Goal: Information Seeking & Learning: Learn about a topic

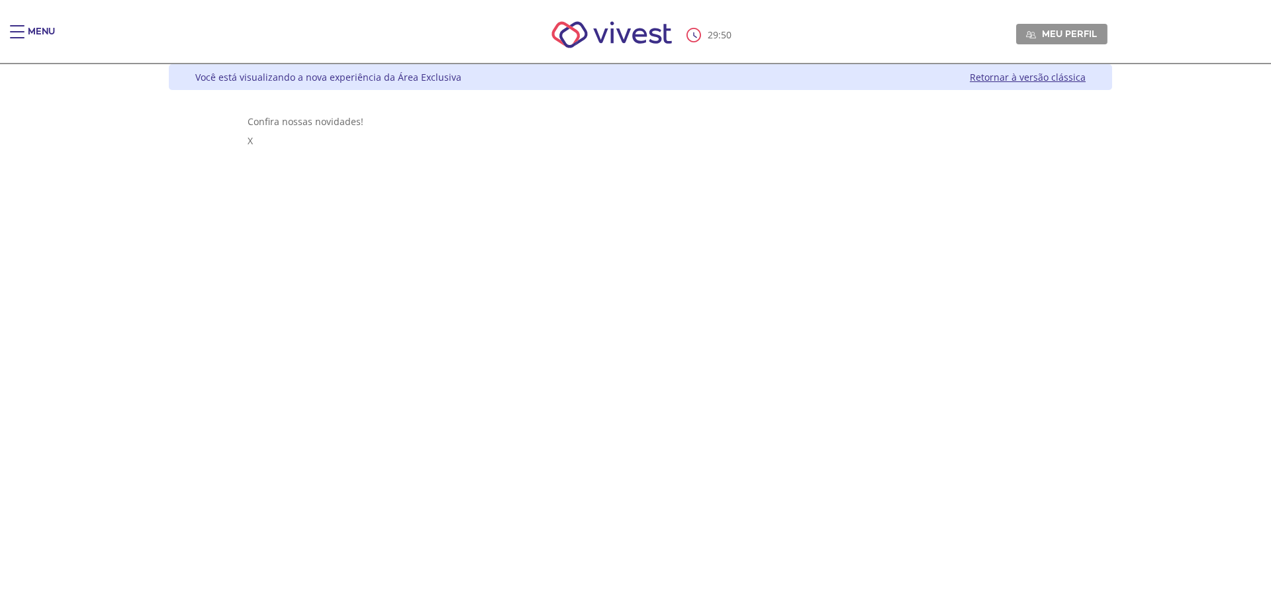
click at [164, 34] on div "29 : 50 Meu perfil Alterar Senha Sair" at bounding box center [636, 35] width 944 height 56
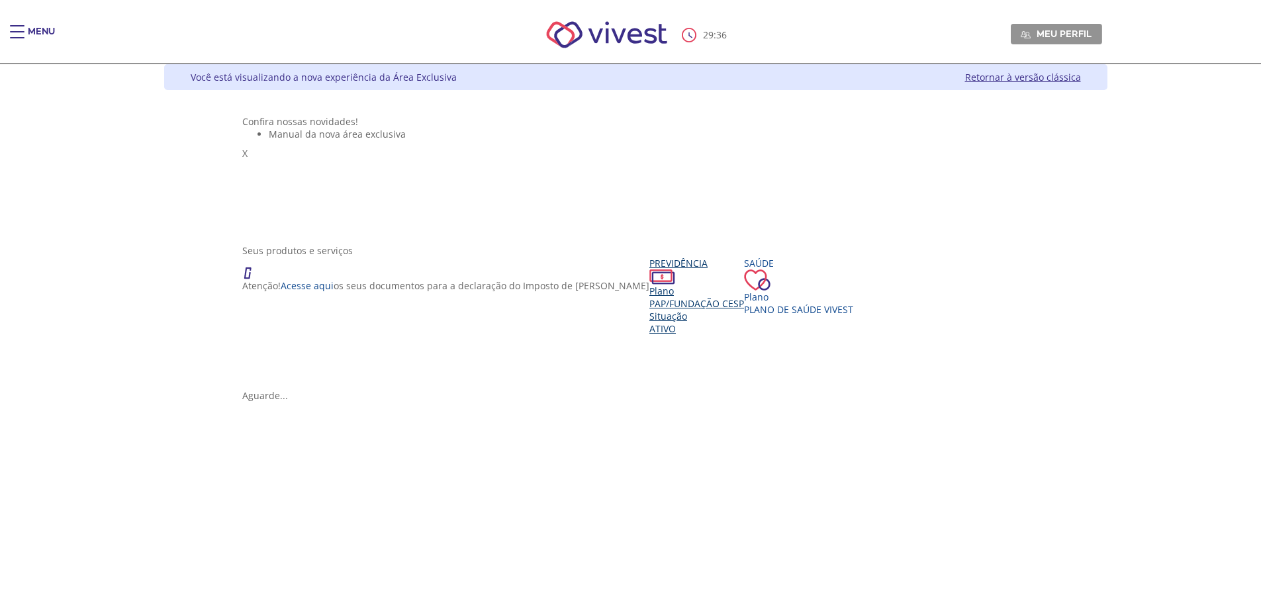
click at [650, 335] on div "Previdência Plano PAP/Fundação CESP Situação Ativo" at bounding box center [697, 296] width 95 height 78
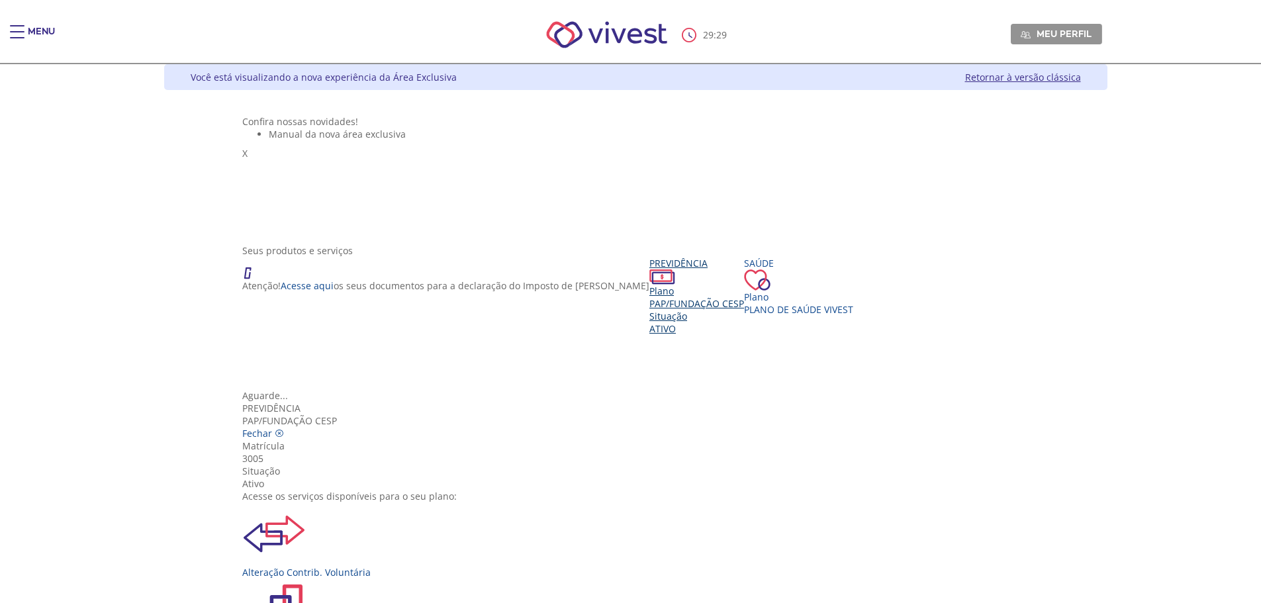
scroll to position [132, 0]
click at [284, 429] on icon "Vivest" at bounding box center [279, 433] width 9 height 9
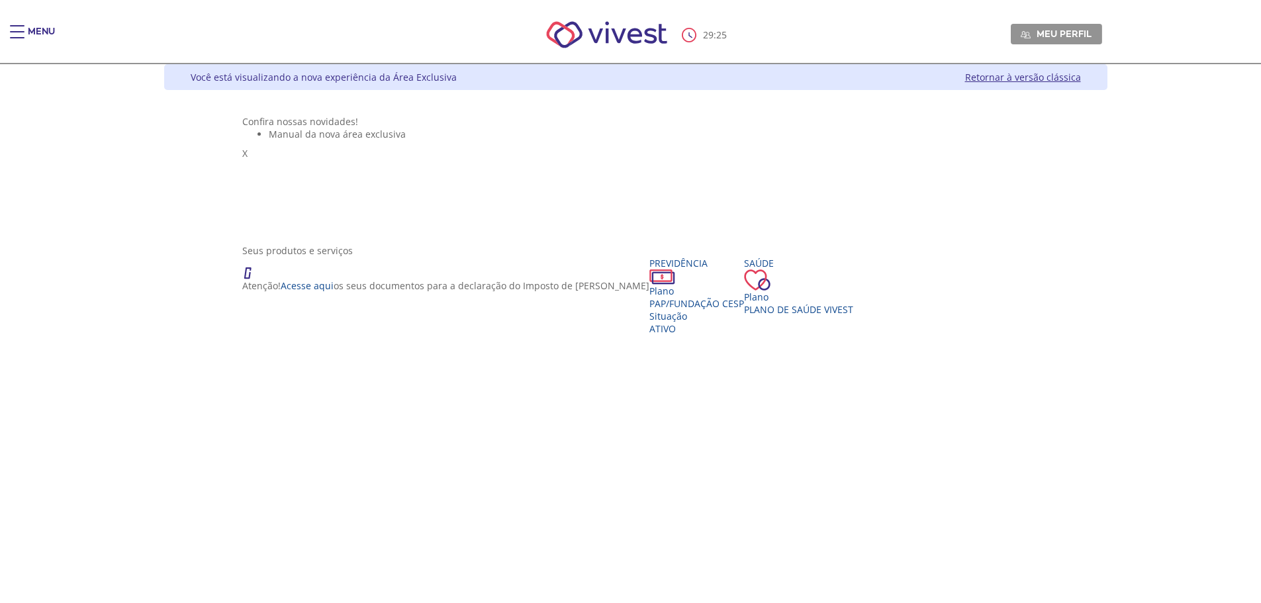
click at [13, 32] on span "Main header" at bounding box center [17, 31] width 15 height 1
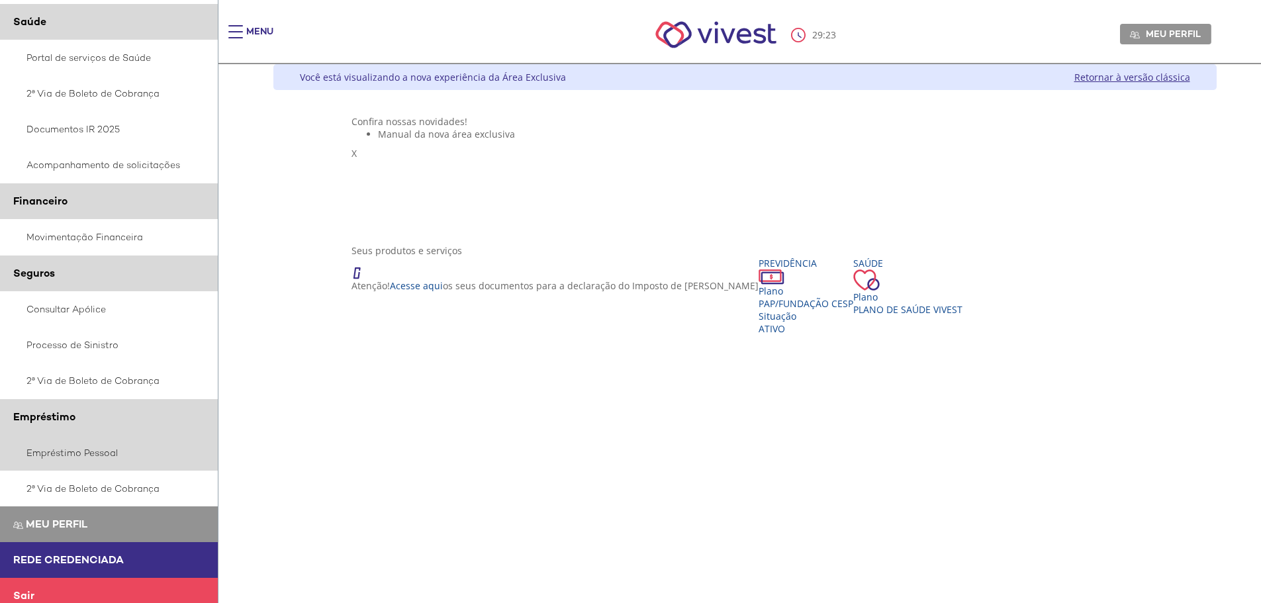
click at [93, 459] on link "Empréstimo Pessoal" at bounding box center [109, 453] width 219 height 36
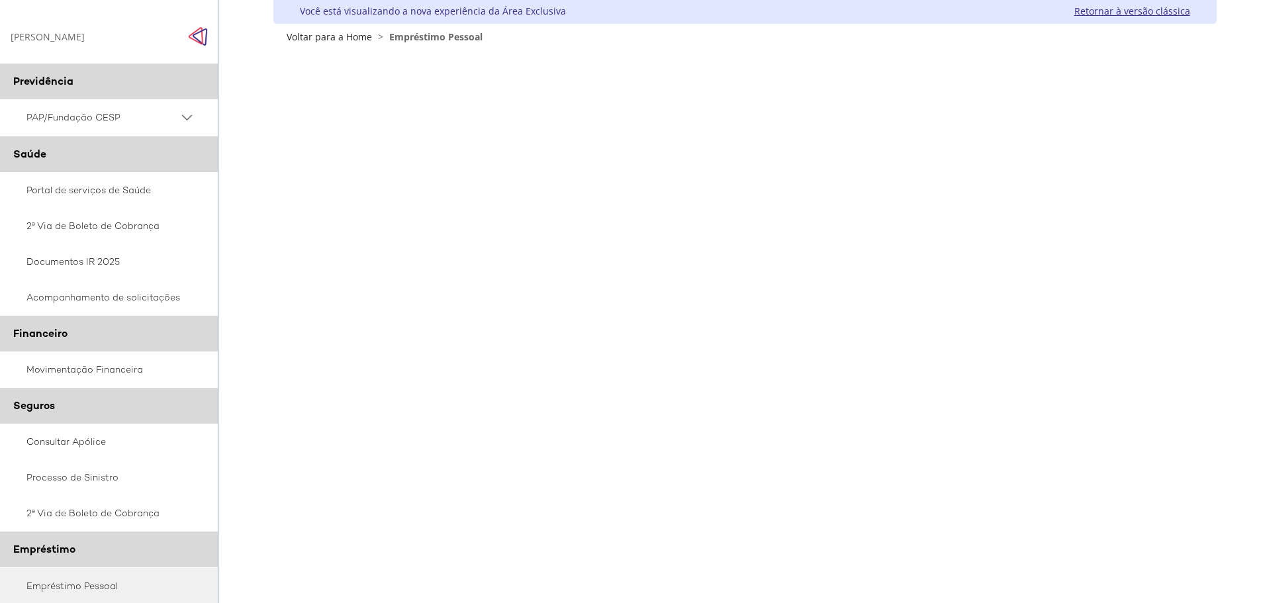
scroll to position [132, 0]
